Goal: Task Accomplishment & Management: Manage account settings

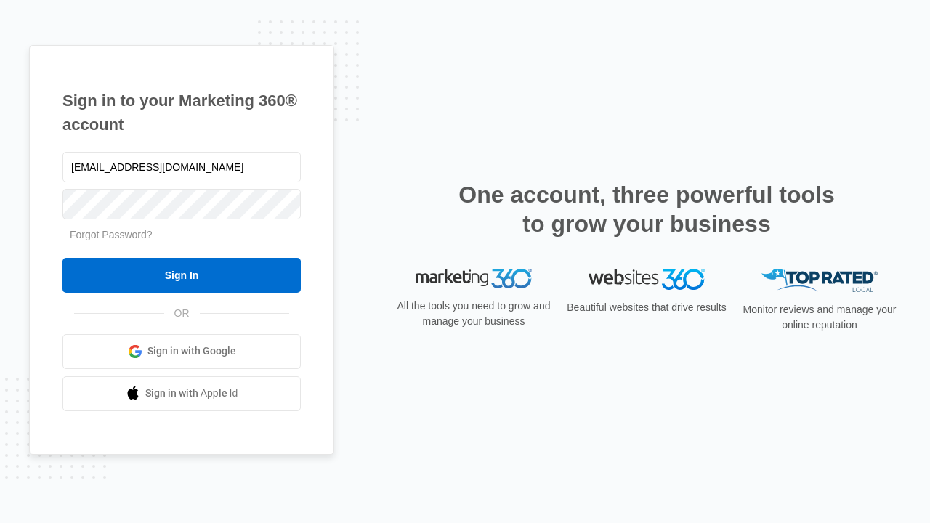
type input "[EMAIL_ADDRESS][DOMAIN_NAME]"
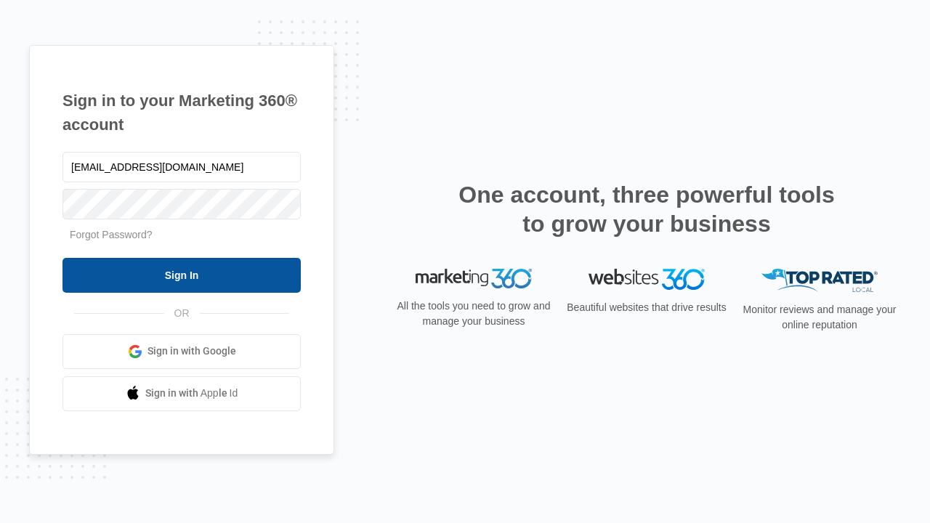
click at [182, 275] on input "Sign In" at bounding box center [181, 275] width 238 height 35
